Goal: Obtain resource: Download file/media

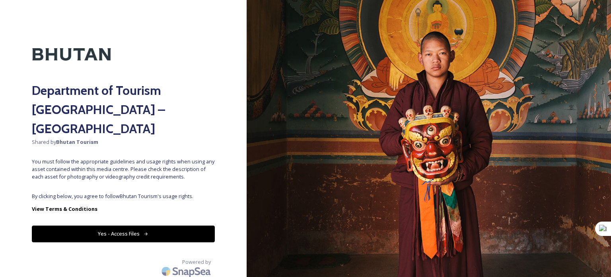
click at [131, 225] on button "Yes - Access Files" at bounding box center [123, 233] width 183 height 16
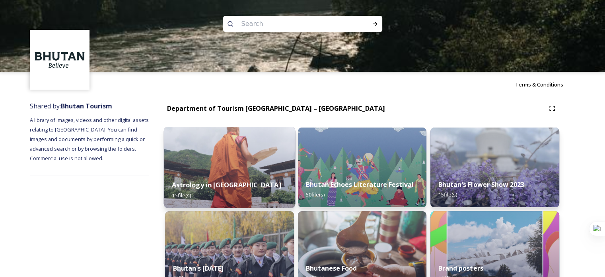
click at [236, 173] on div "Astrology in [GEOGRAPHIC_DATA] 15 file(s)" at bounding box center [229, 190] width 131 height 36
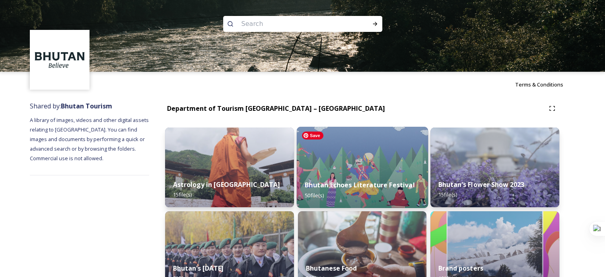
click at [362, 160] on img at bounding box center [362, 167] width 131 height 81
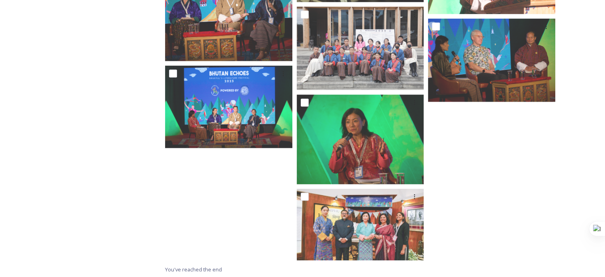
scroll to position [1479, 0]
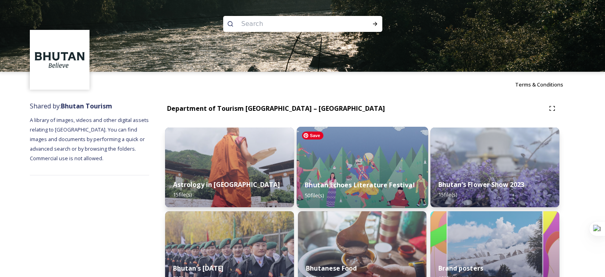
scroll to position [146, 0]
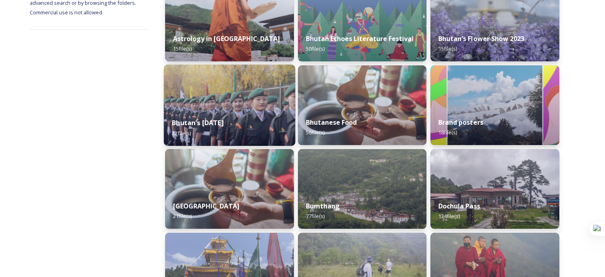
click at [208, 122] on strong "Bhutan's [DATE]" at bounding box center [198, 122] width 52 height 9
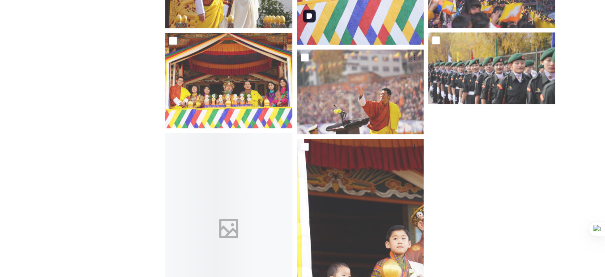
scroll to position [933, 0]
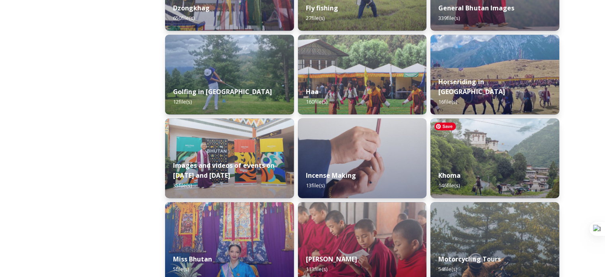
scroll to position [438, 0]
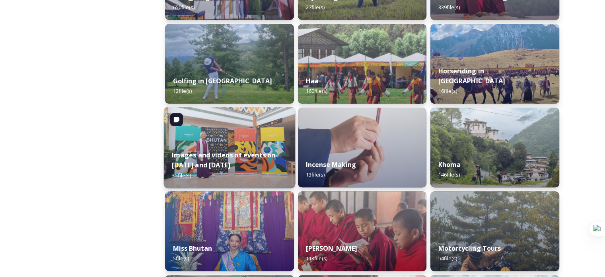
click at [230, 153] on strong "Images and videos of events on [DATE] and [DATE]" at bounding box center [223, 159] width 103 height 19
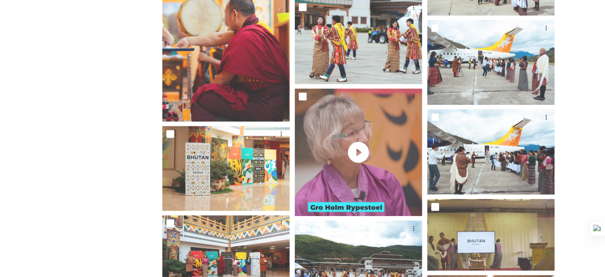
scroll to position [730, 0]
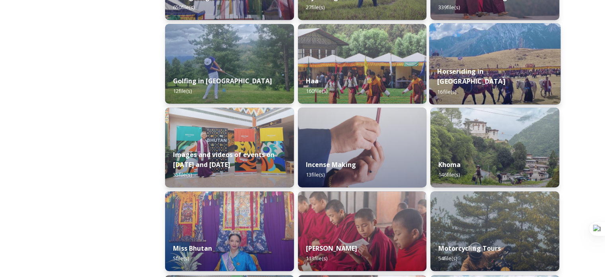
scroll to position [730, 0]
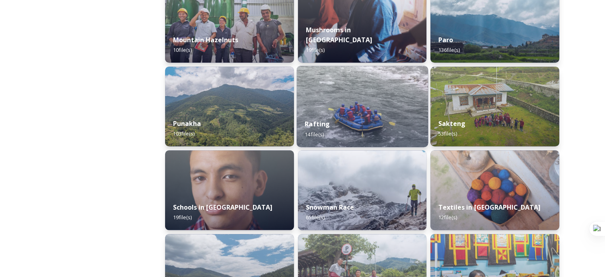
click at [328, 123] on strong "Rafting" at bounding box center [317, 123] width 25 height 9
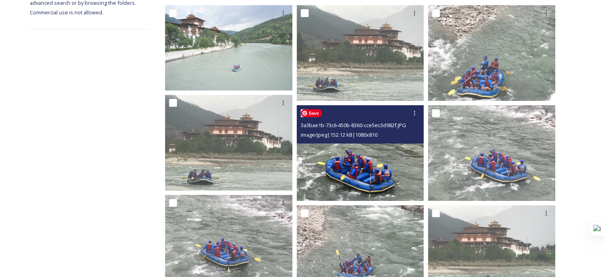
scroll to position [387, 0]
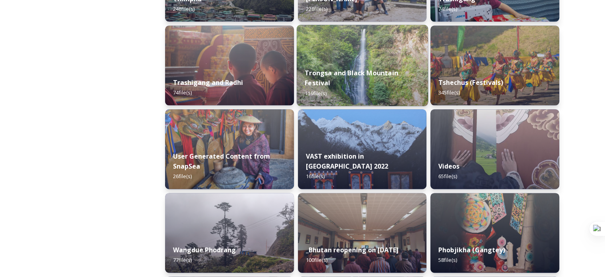
scroll to position [1167, 0]
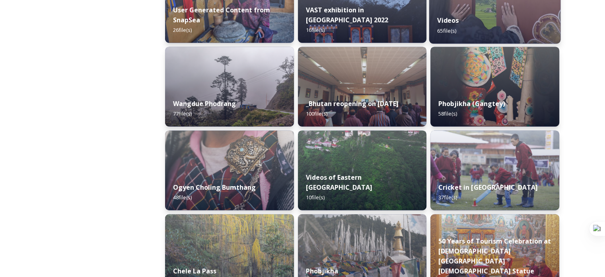
click at [449, 15] on div "Videos 65 file(s)" at bounding box center [494, 25] width 131 height 36
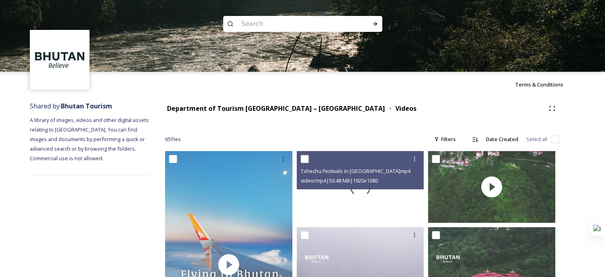
scroll to position [292, 0]
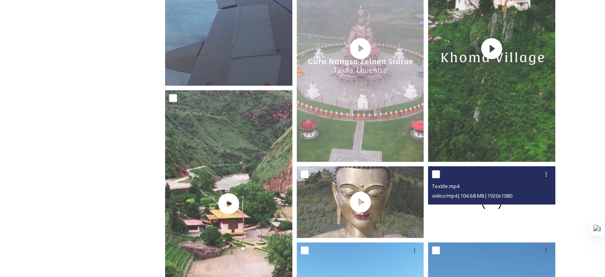
click at [494, 210] on span at bounding box center [492, 202] width 26 height 26
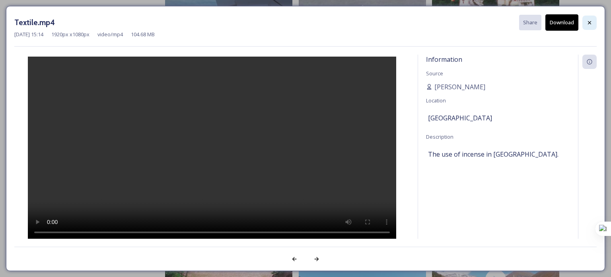
click at [591, 27] on div at bounding box center [590, 23] width 14 height 14
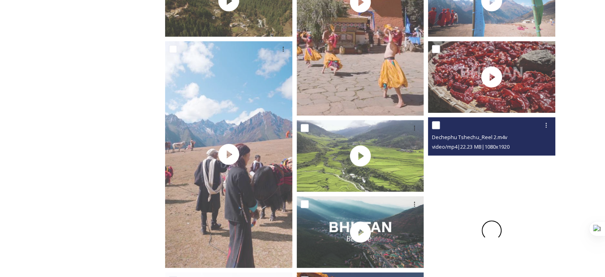
scroll to position [1021, 0]
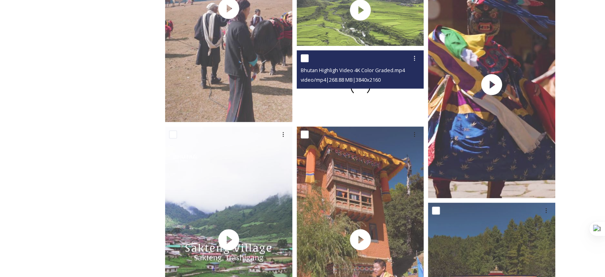
click at [377, 109] on div at bounding box center [360, 86] width 127 height 72
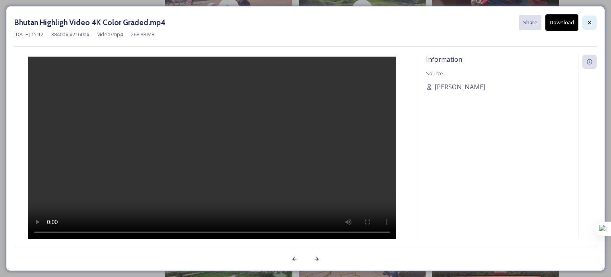
click at [589, 21] on icon at bounding box center [590, 23] width 6 height 6
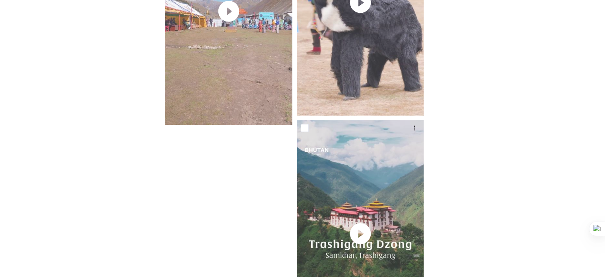
scroll to position [3882, 0]
